Goal: Task Accomplishment & Management: Manage account settings

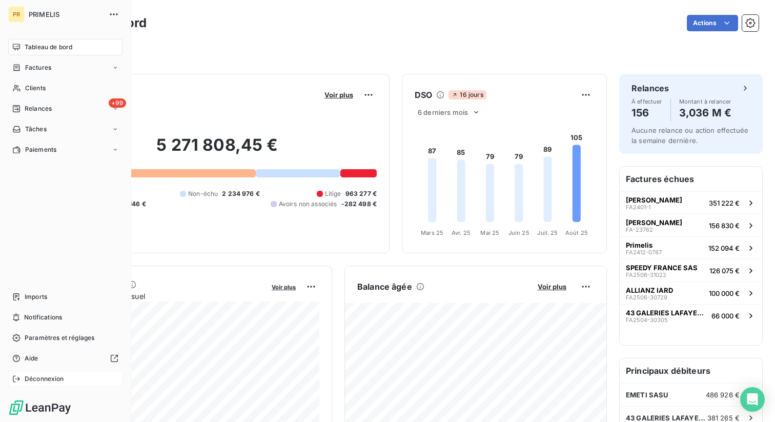
click at [25, 378] on span "Déconnexion" at bounding box center [44, 378] width 39 height 9
